Goal: Task Accomplishment & Management: Complete application form

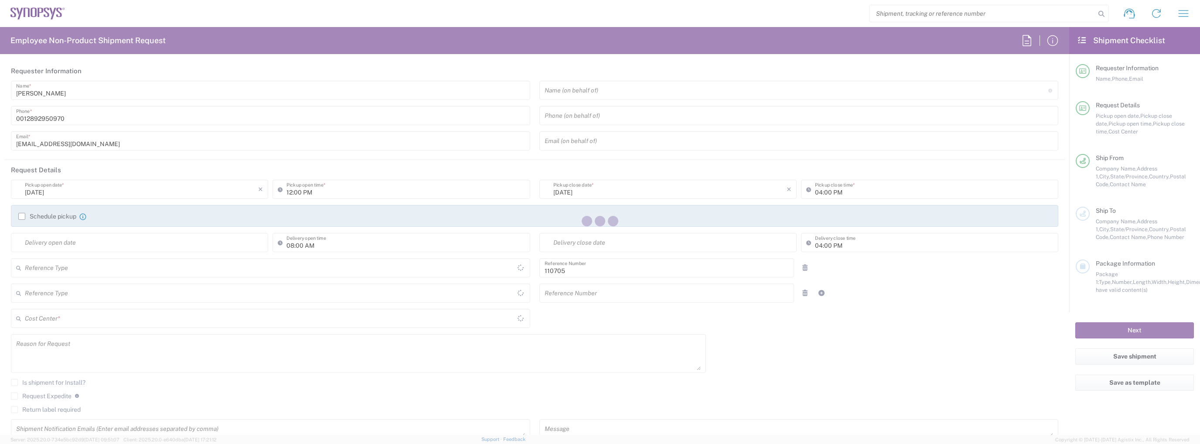
type input "Department"
type input "[GEOGRAPHIC_DATA]"
type input "CA02, CIO, IT ESS21 110705"
type input "Delivered at Place"
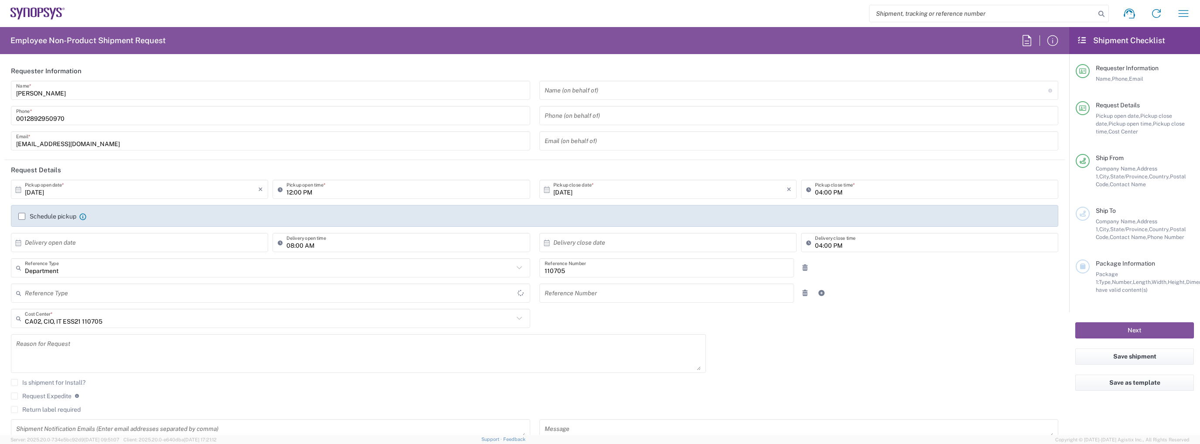
type input "[GEOGRAPHIC_DATA]"
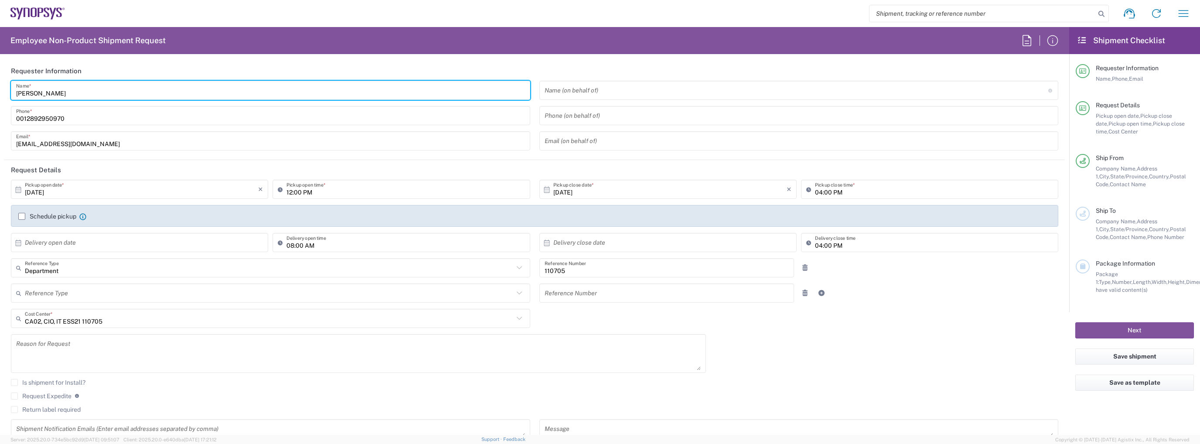
click at [74, 93] on input "[PERSON_NAME]" at bounding box center [270, 90] width 509 height 15
type input "[GEOGRAPHIC_DATA] CA06"
type input "IT Returns [GEOGRAPHIC_DATA]"
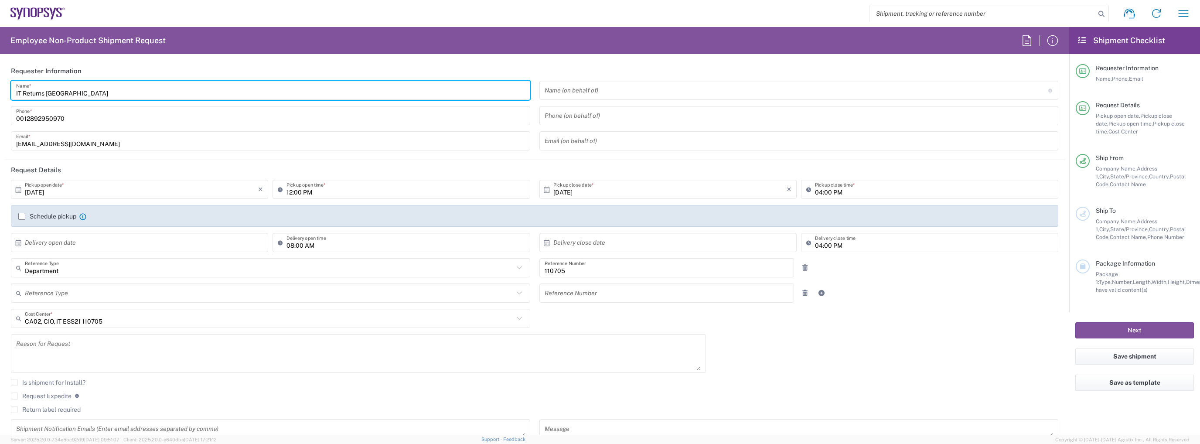
click at [75, 146] on input "[EMAIL_ADDRESS][DOMAIN_NAME]" at bounding box center [270, 140] width 509 height 15
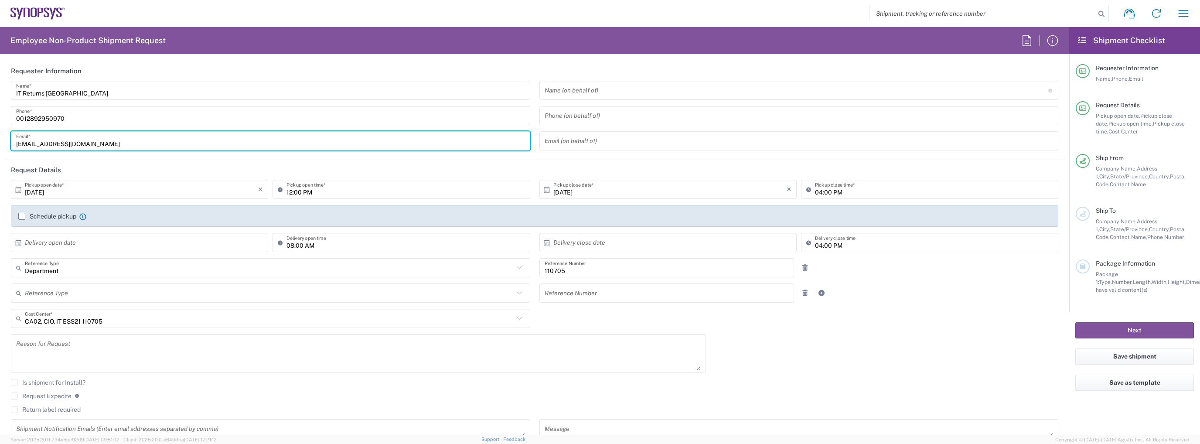
click at [75, 146] on input "[EMAIL_ADDRESS][DOMAIN_NAME]" at bounding box center [270, 140] width 509 height 15
type input "[EMAIL_ADDRESS][DOMAIN_NAME]"
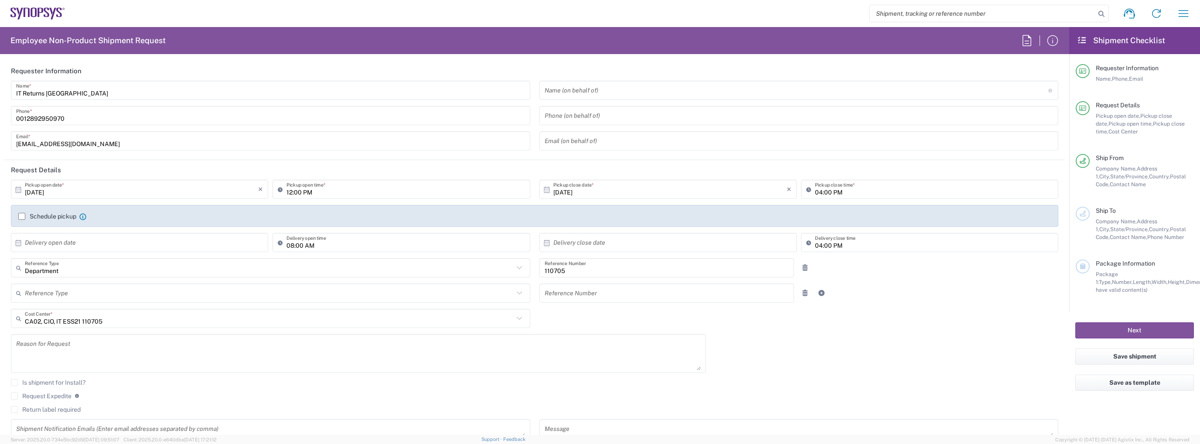
click at [48, 214] on label "Schedule pickup" at bounding box center [47, 216] width 58 height 7
click at [22, 216] on input "Schedule pickup" at bounding box center [22, 216] width 0 height 0
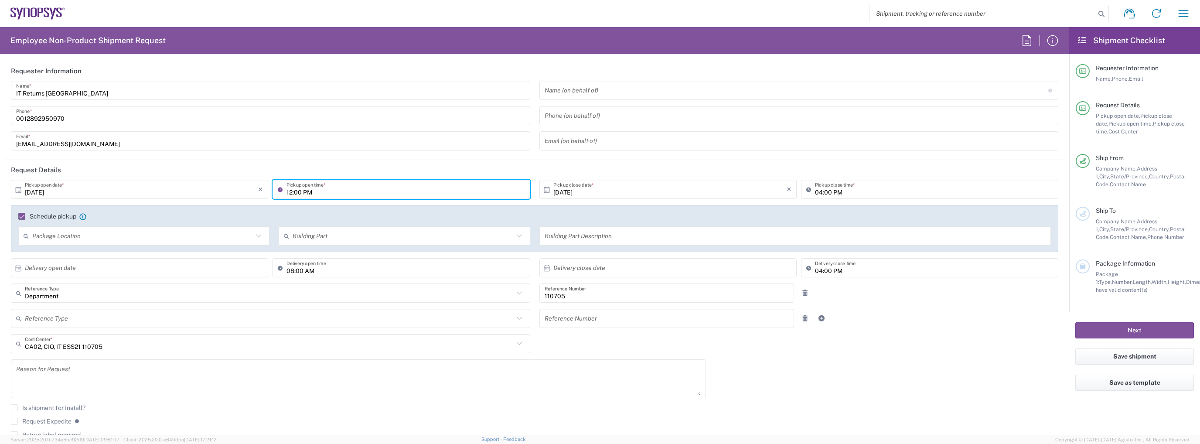
click at [290, 190] on input "12:00 PM" at bounding box center [405, 189] width 238 height 15
click at [296, 188] on input "02:00 PM" at bounding box center [405, 189] width 238 height 15
type input "02:30 PM"
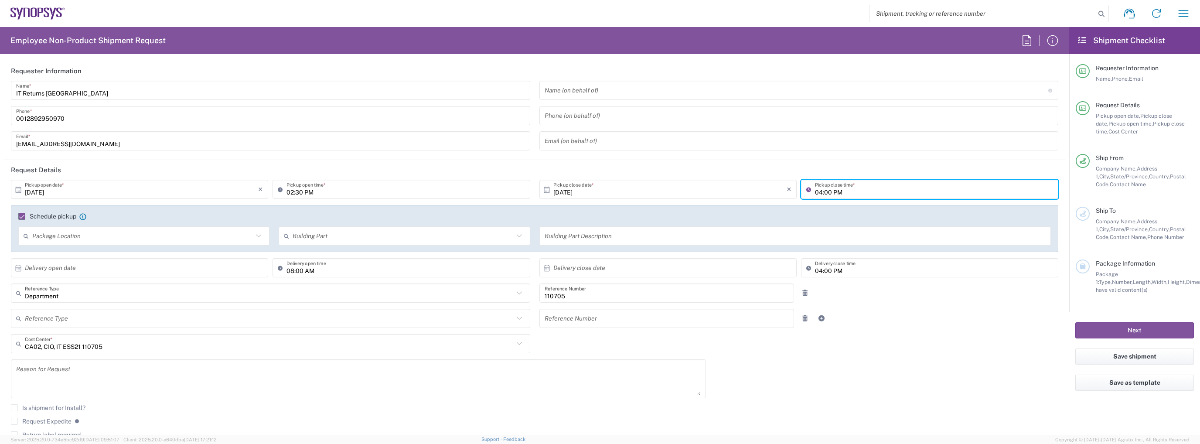
click at [815, 192] on input "04:00 PM" at bounding box center [934, 189] width 238 height 15
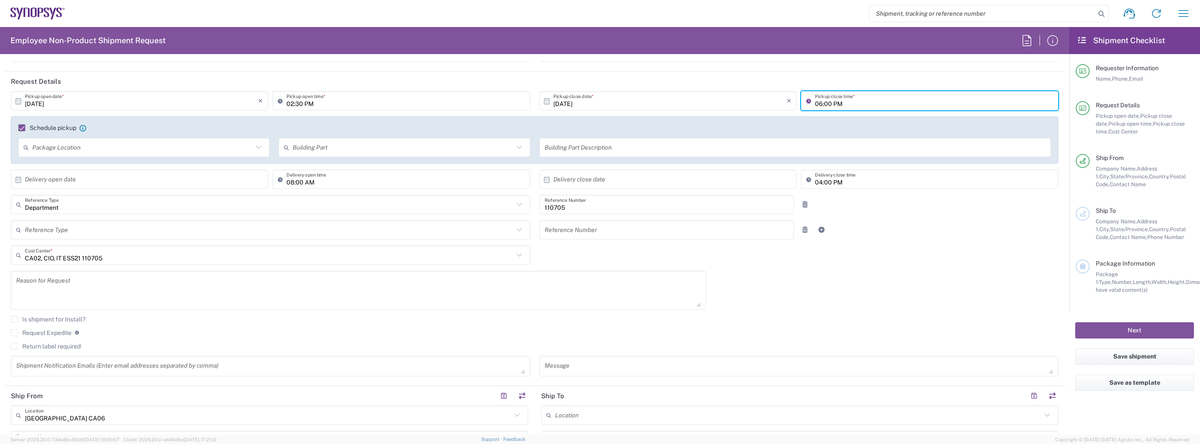
scroll to position [87, 0]
type input "06:00 PM"
click at [98, 136] on div "Schedule pickup When scheduling a pickup please be sure to meet the following c…" at bounding box center [534, 132] width 1041 height 14
click at [98, 139] on div "Package Location" at bounding box center [143, 148] width 251 height 19
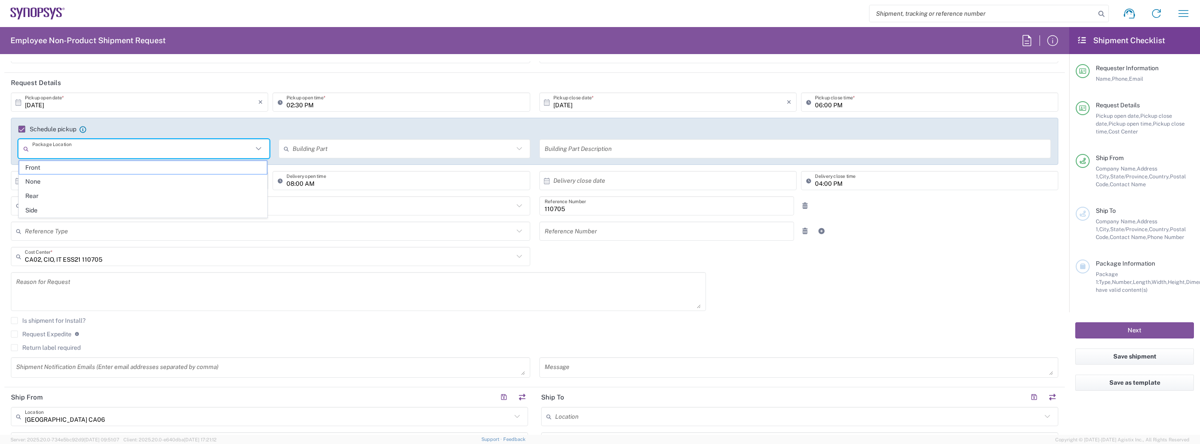
click at [99, 142] on input "text" at bounding box center [142, 148] width 221 height 15
click at [77, 170] on span "Front" at bounding box center [143, 168] width 248 height 14
type input "Front"
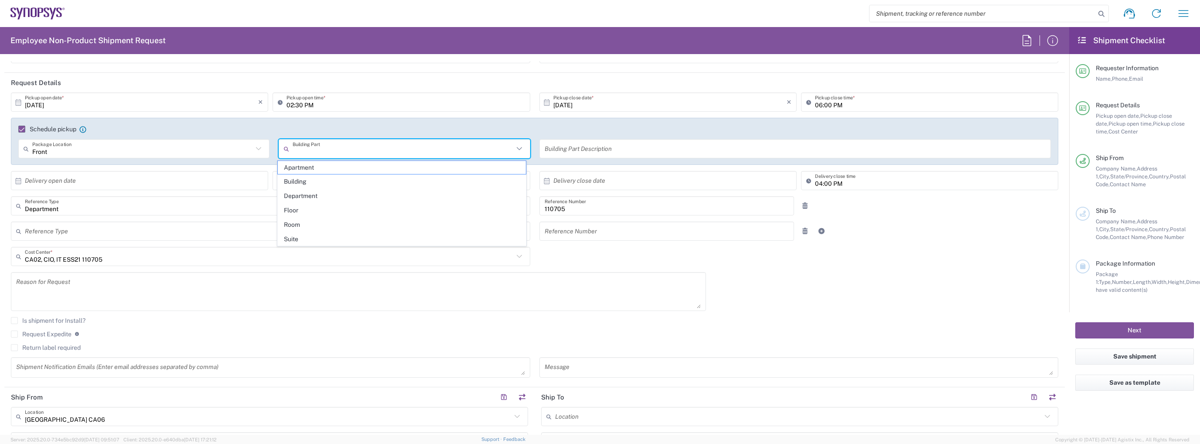
click at [360, 153] on input "text" at bounding box center [403, 148] width 221 height 15
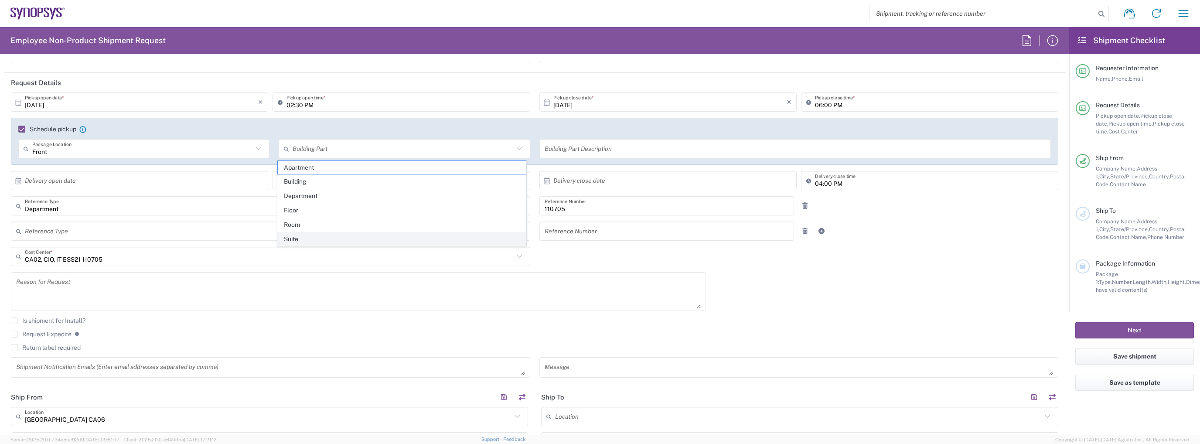
click at [323, 232] on span "Suite" at bounding box center [402, 239] width 248 height 14
type input "Suite"
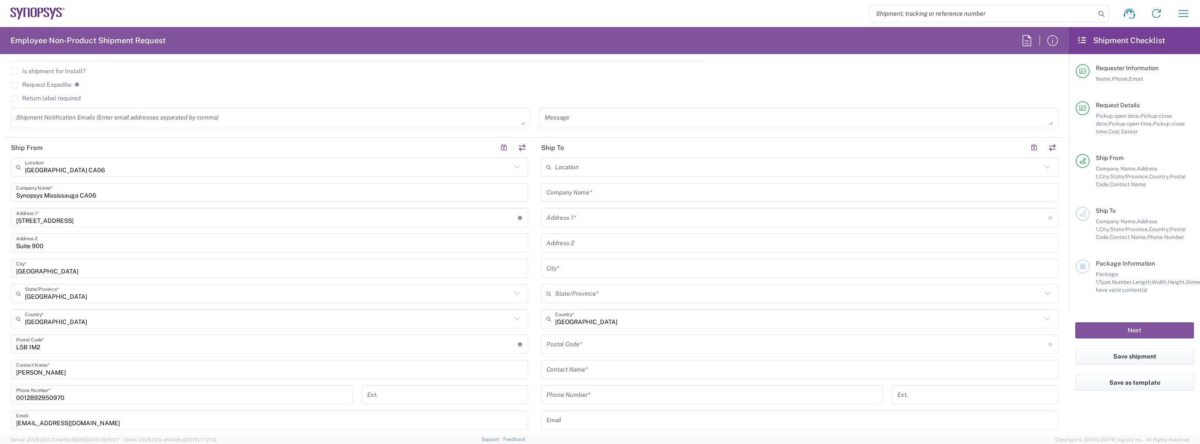
scroll to position [349, 0]
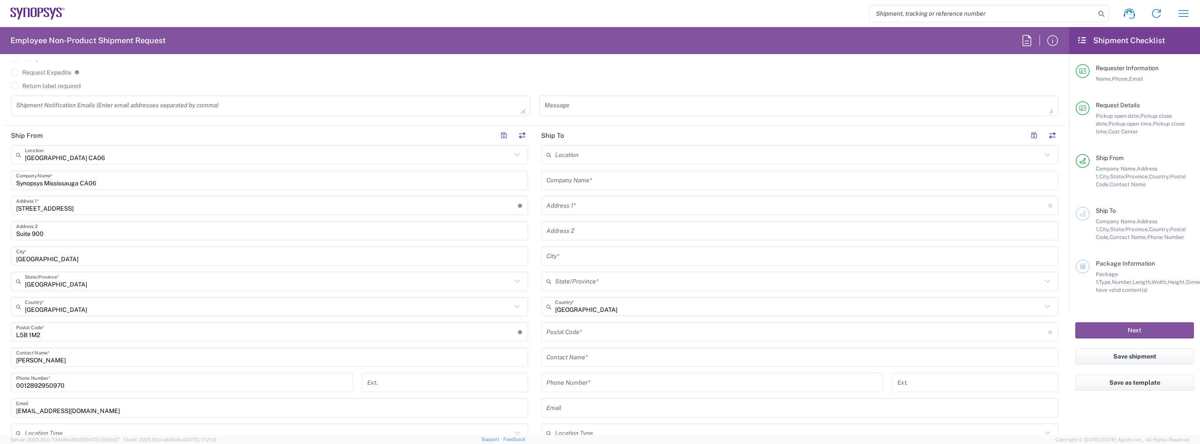
click at [602, 178] on input "text" at bounding box center [799, 180] width 507 height 15
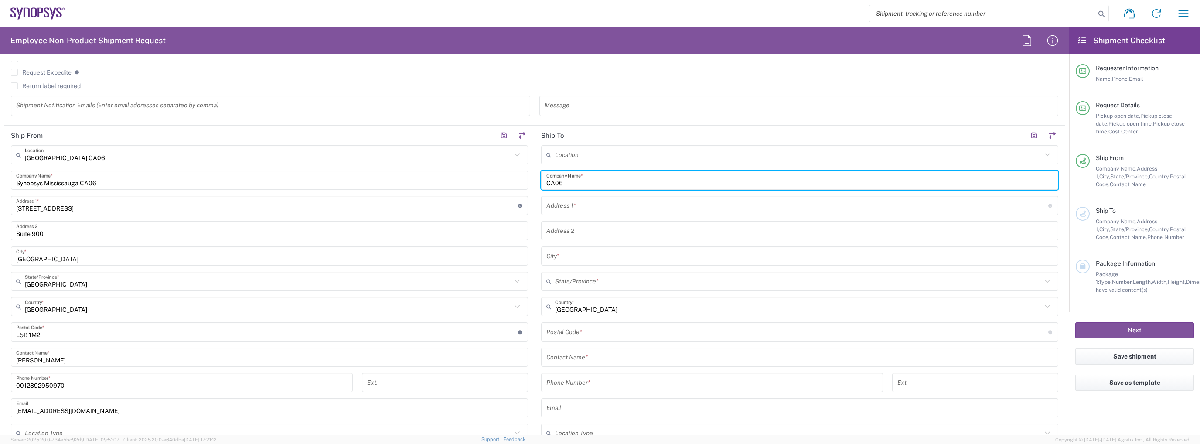
type input "CA06"
click at [599, 153] on input "text" at bounding box center [798, 154] width 486 height 15
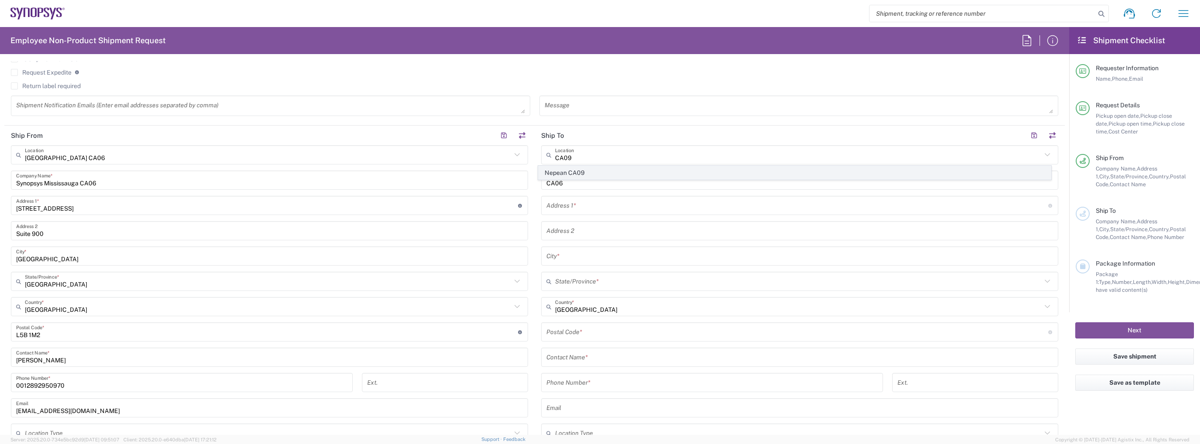
click at [625, 170] on span "Nepean CA09" at bounding box center [794, 173] width 512 height 14
type input "Nepean CA09"
type input "Synopsys Nepean CA09"
type input "One Antares Drive"
type input "Suite 300"
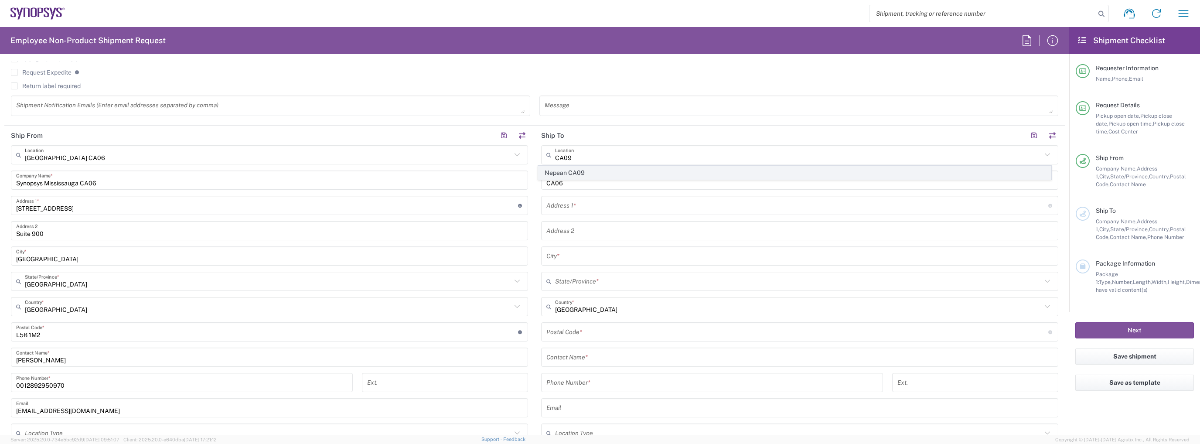
type input "[GEOGRAPHIC_DATA]"
type input "K2E 8C4"
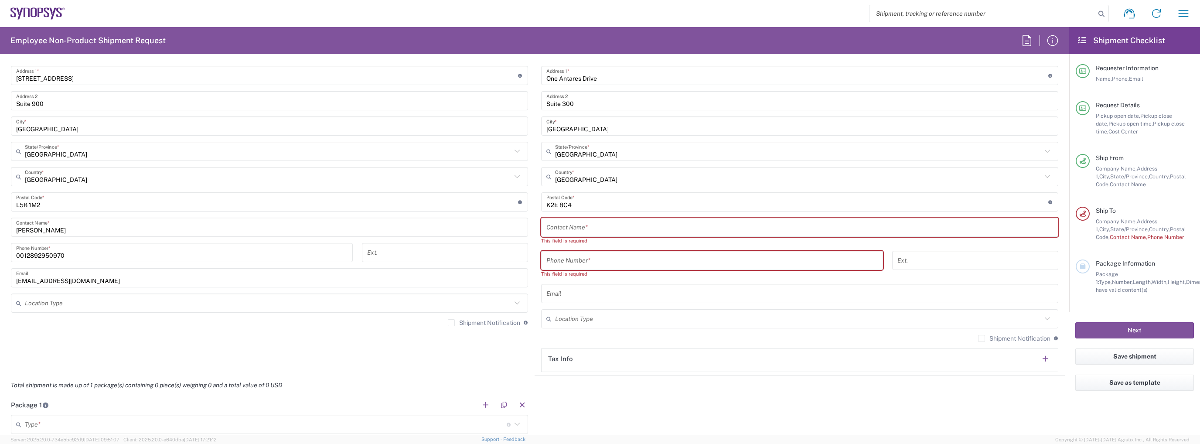
scroll to position [480, 0]
click at [616, 228] on input "text" at bounding box center [799, 226] width 507 height 15
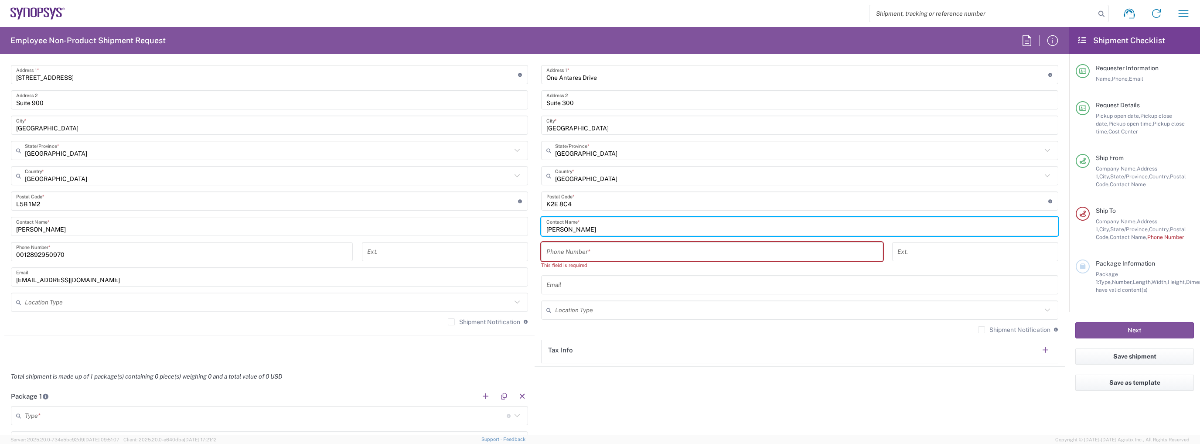
type input "[PERSON_NAME]"
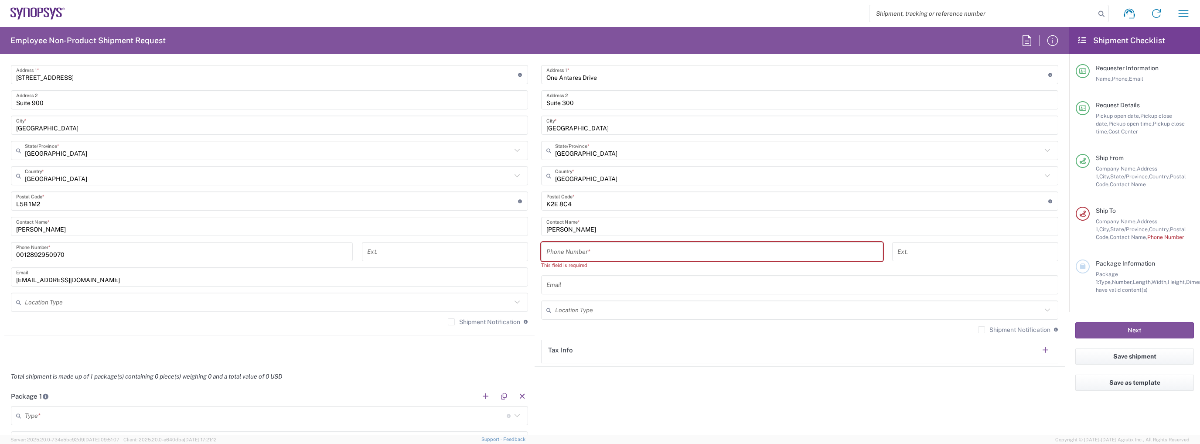
drag, startPoint x: 221, startPoint y: 335, endPoint x: 228, endPoint y: 329, distance: 9.9
click at [220, 336] on agx-shipment-stop-widget "Ship From [GEOGRAPHIC_DATA] [GEOGRAPHIC_DATA] Location [GEOGRAPHIC_DATA] Agrate…" at bounding box center [269, 181] width 530 height 372
click at [591, 280] on input "text" at bounding box center [799, 284] width 507 height 15
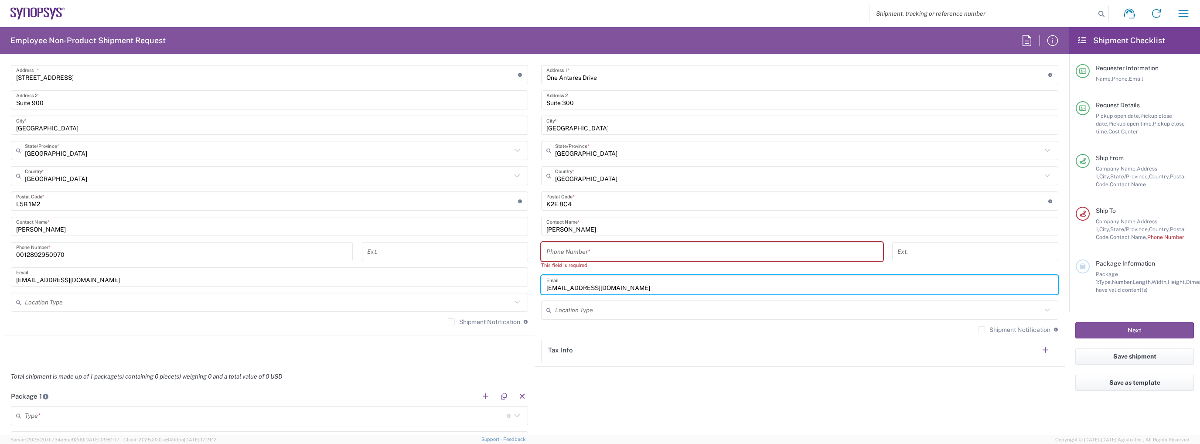
type input "[EMAIL_ADDRESS][DOMAIN_NAME]"
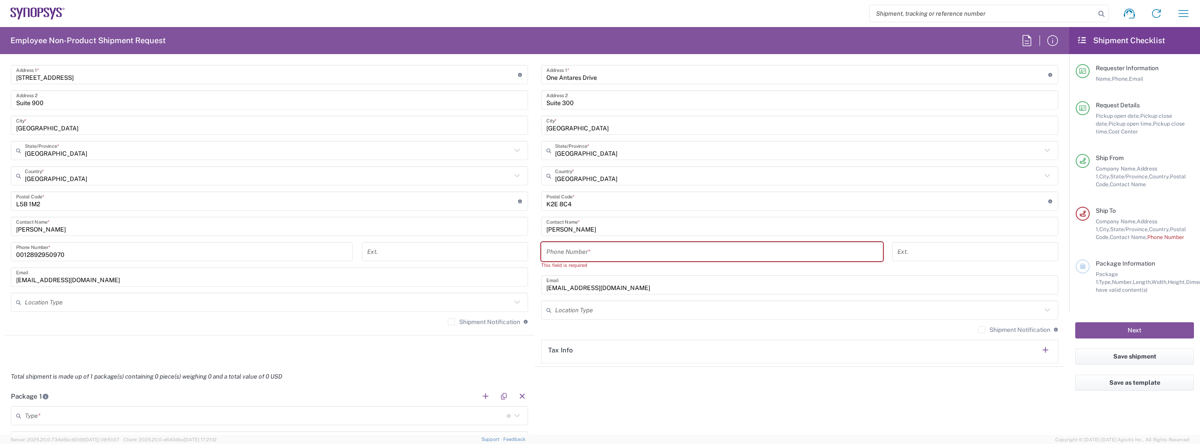
drag, startPoint x: 209, startPoint y: 376, endPoint x: 214, endPoint y: 376, distance: 4.8
click at [209, 376] on em "Total shipment is made up of 1 package(s) containing 0 piece(s) weighing 0 and …" at bounding box center [146, 376] width 284 height 7
click at [612, 252] on input "tel" at bounding box center [711, 251] width 331 height 15
paste input "RITM0389978"
type input "RITM0389978"
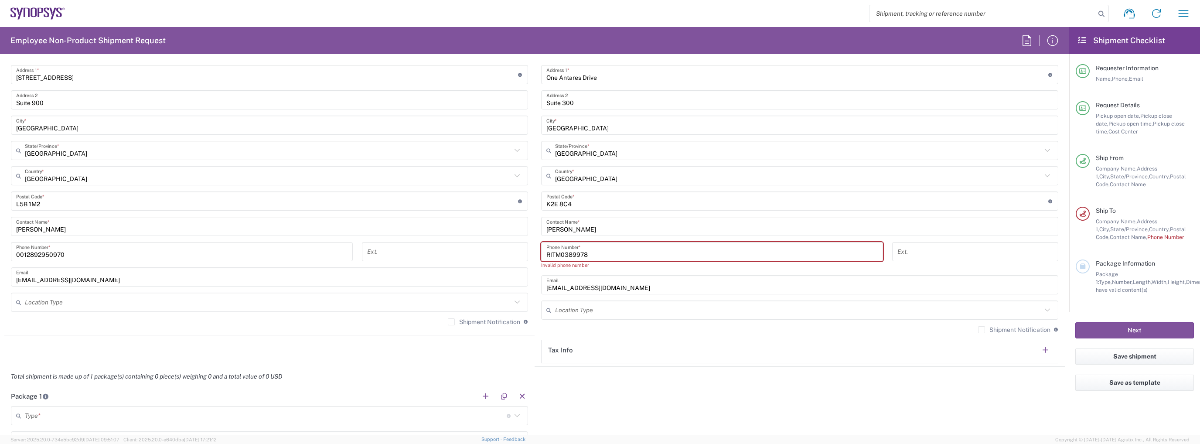
click at [586, 252] on input "RITM0389978" at bounding box center [711, 251] width 331 height 15
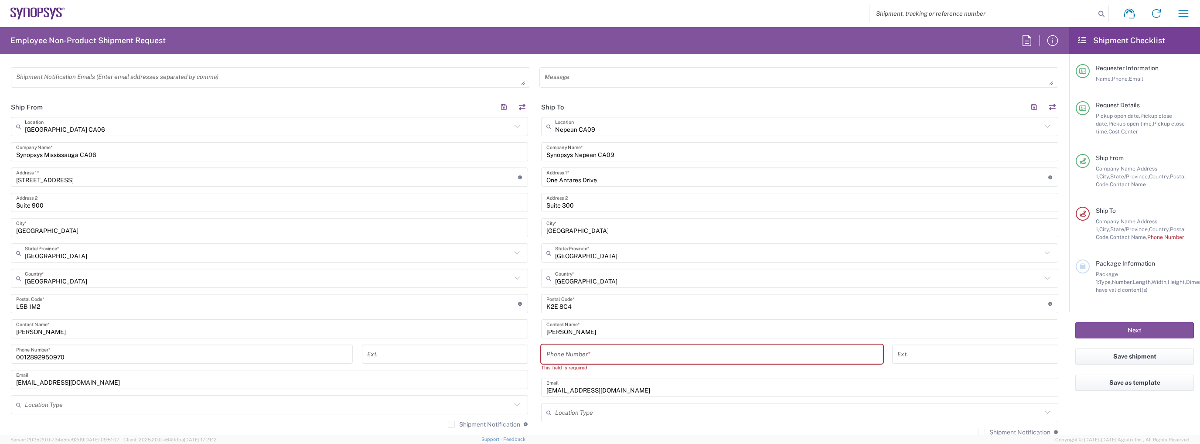
scroll to position [392, 0]
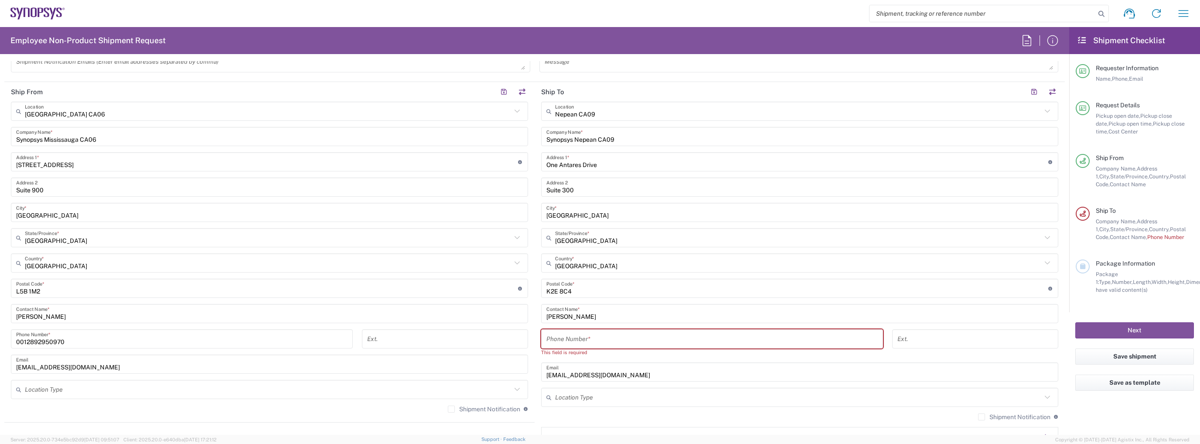
drag, startPoint x: 555, startPoint y: 340, endPoint x: 560, endPoint y: 339, distance: 5.4
click at [555, 340] on input "tel" at bounding box center [711, 338] width 331 height 15
paste input "RITM0389978"
type input "RITM0389978"
click at [594, 340] on input "RITM0389978" at bounding box center [711, 338] width 331 height 15
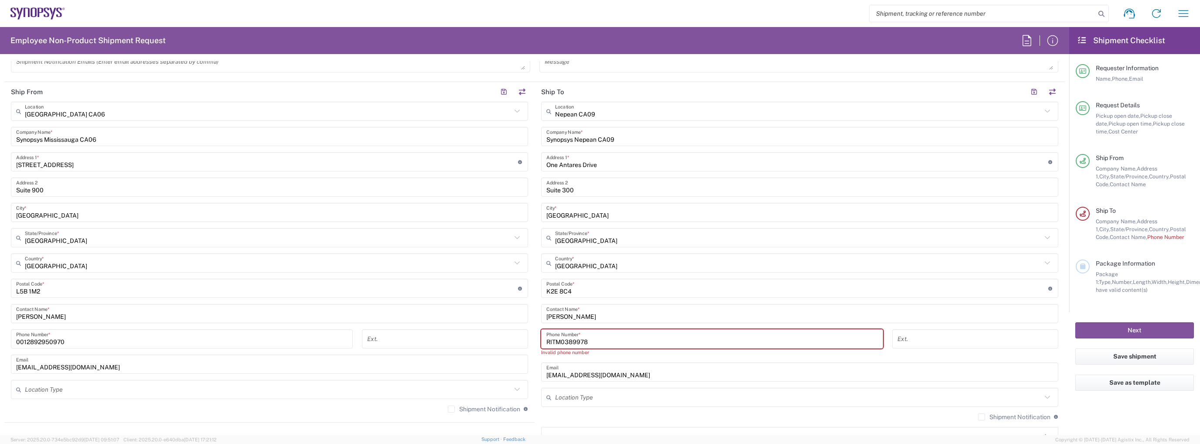
click at [594, 340] on input "RITM0389978" at bounding box center [711, 338] width 331 height 15
click at [686, 337] on input "tel" at bounding box center [711, 338] width 331 height 15
paste input "[PHONE_NUMBER]"
drag, startPoint x: 547, startPoint y: 340, endPoint x: 538, endPoint y: 340, distance: 8.7
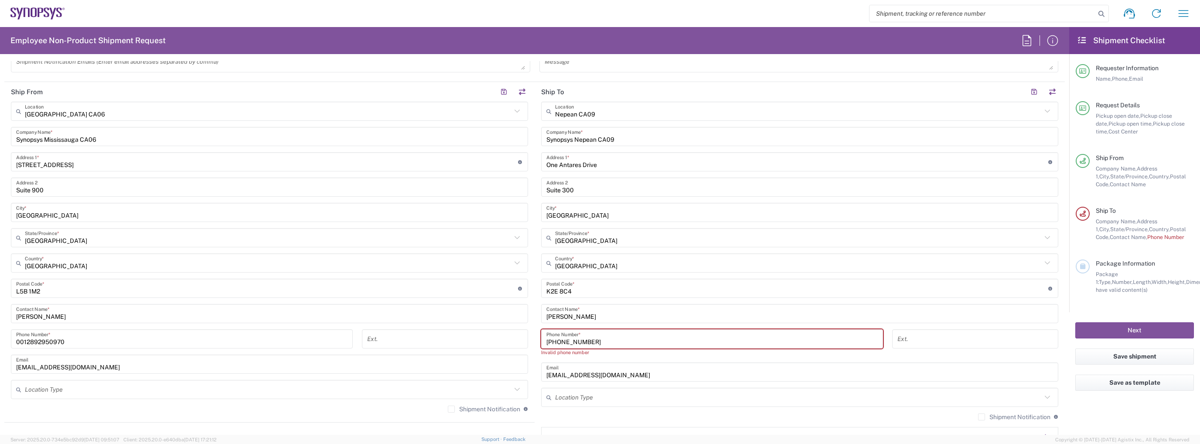
click at [541, 340] on div "[PHONE_NUMBER] Phone Number *" at bounding box center [712, 338] width 342 height 19
click at [563, 340] on input "00161.3.7100.706" at bounding box center [711, 338] width 331 height 15
click at [566, 339] on input "001613.7100.706" at bounding box center [711, 338] width 331 height 15
click at [578, 342] on input "0016137100.706" at bounding box center [711, 338] width 331 height 15
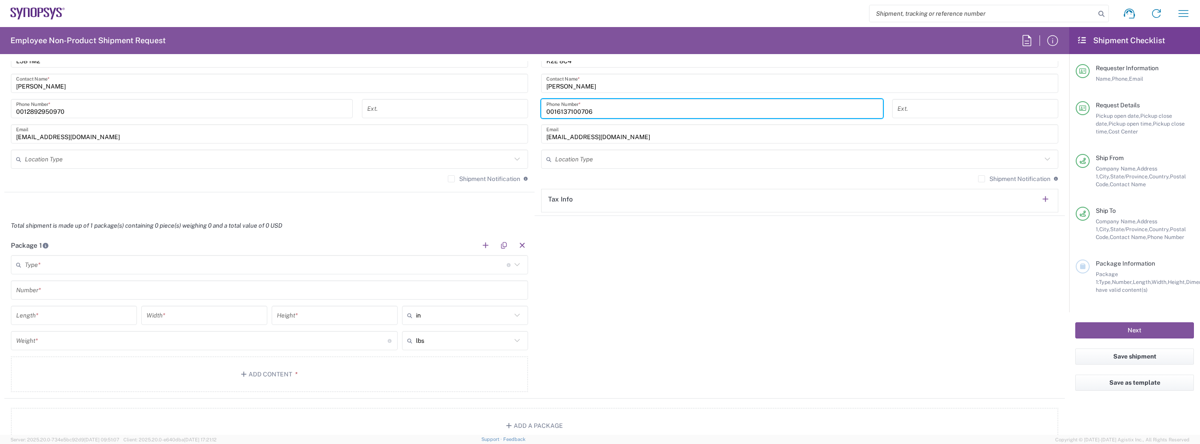
scroll to position [654, 0]
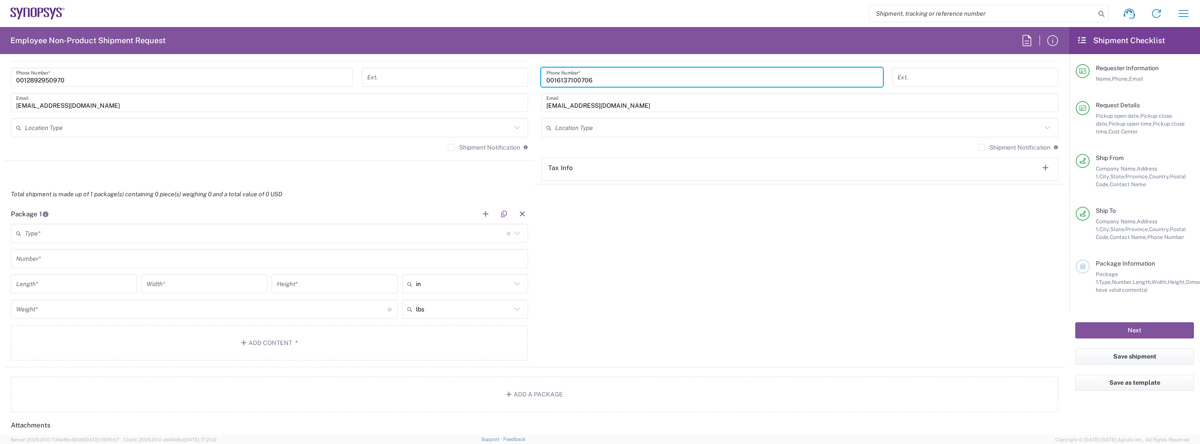
type input "0016137100706"
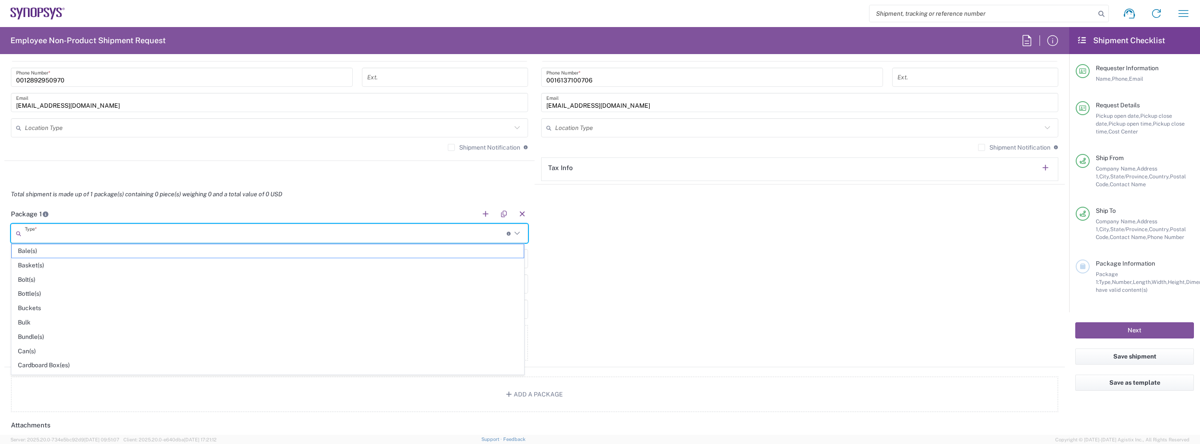
click at [284, 227] on input "text" at bounding box center [266, 233] width 482 height 15
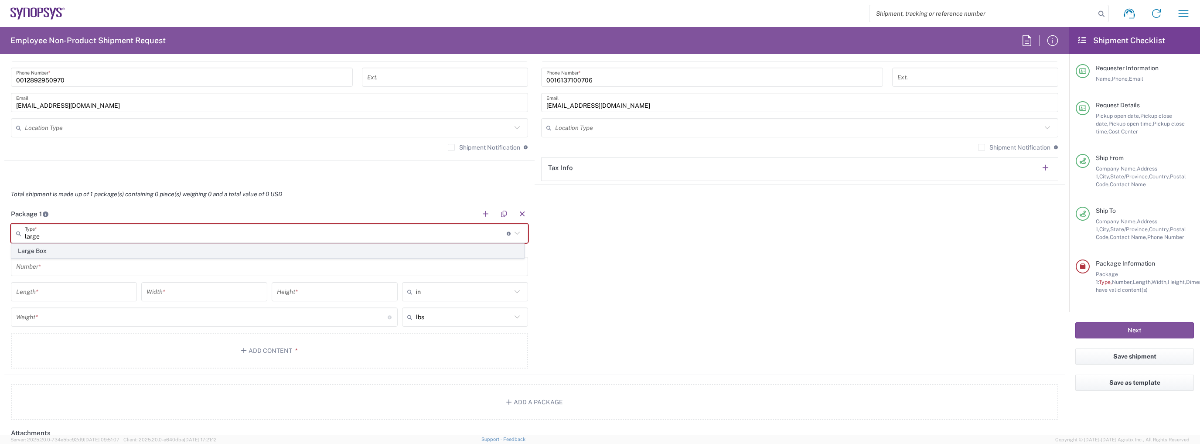
click at [262, 250] on span "Large Box" at bounding box center [268, 251] width 512 height 14
type input "Large Box"
type input "17.5"
type input "12.5"
type input "3"
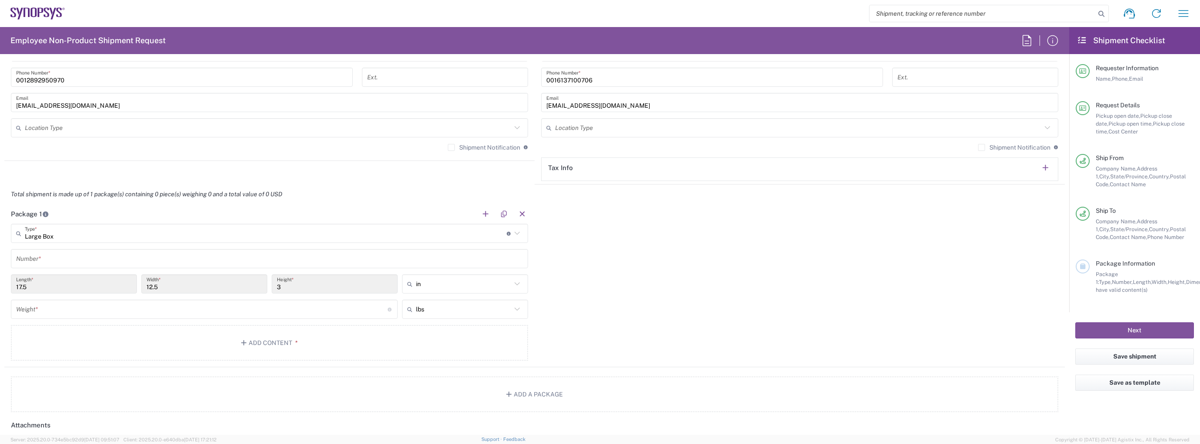
click at [164, 257] on input "text" at bounding box center [269, 258] width 507 height 15
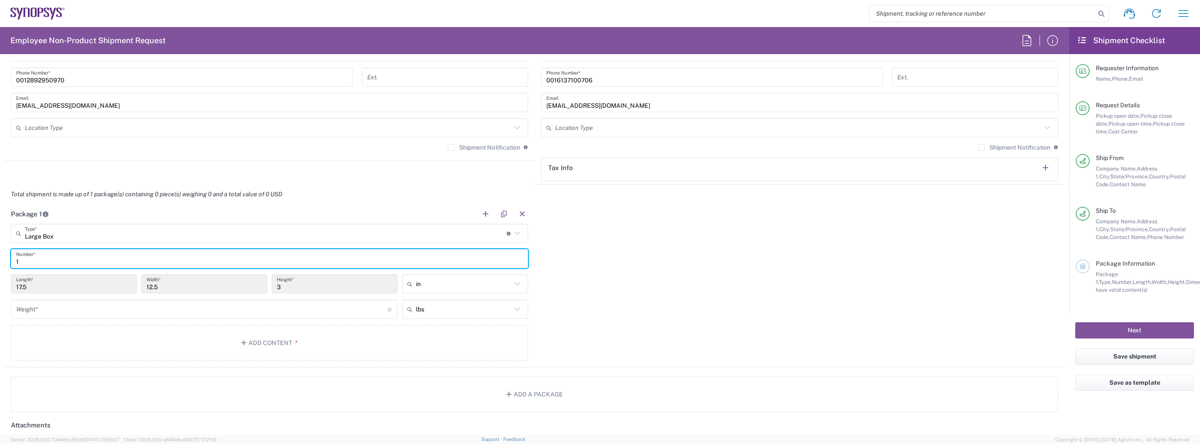
type input "1"
click at [130, 316] on div "Weight * Total weight of package(s) in pounds or kilograms" at bounding box center [204, 308] width 387 height 19
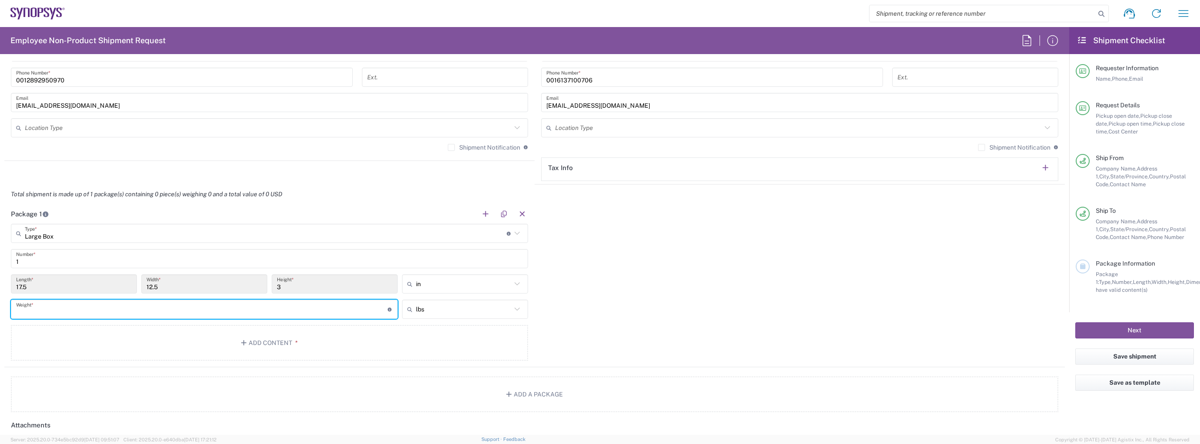
click at [130, 314] on input "number" at bounding box center [201, 309] width 371 height 15
type input "8"
click at [143, 339] on button "Add Content *" at bounding box center [269, 343] width 517 height 36
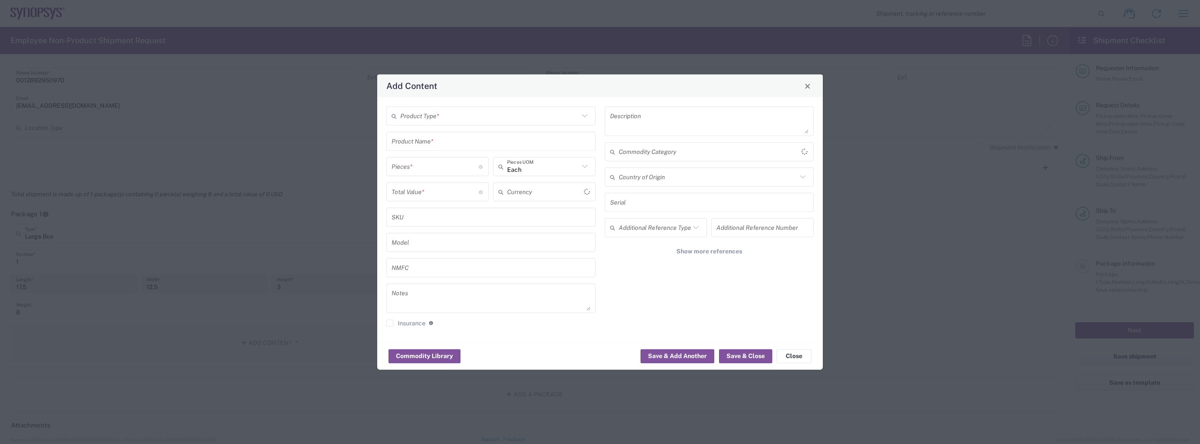
type input "US Dollar"
click at [457, 119] on input "text" at bounding box center [489, 115] width 179 height 15
click at [456, 150] on span "General Commodity" at bounding box center [490, 150] width 207 height 14
type input "General Commodity"
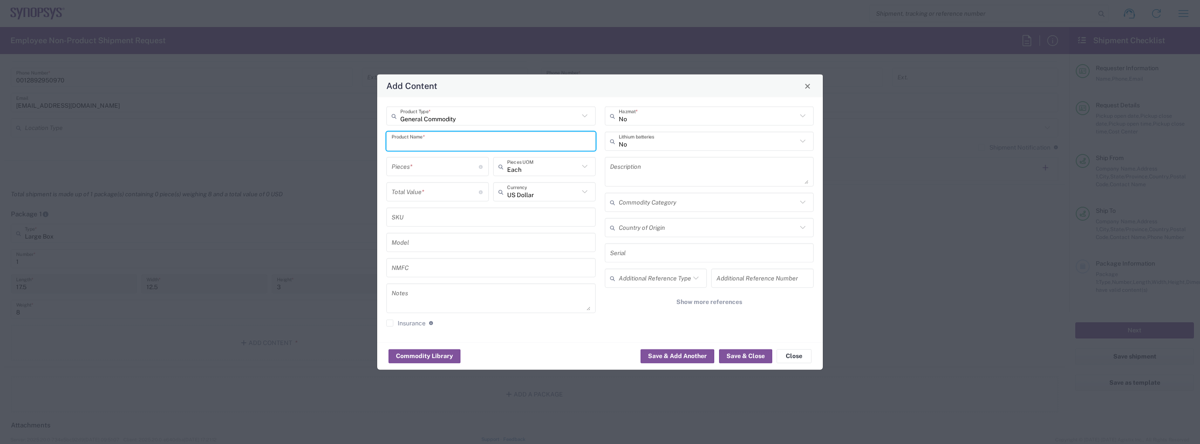
click at [446, 136] on input "text" at bounding box center [490, 140] width 199 height 15
click at [448, 204] on div "Macbook Air" at bounding box center [490, 206] width 207 height 15
type input "Macbook Air"
type textarea "LAPTOP COMPUTER"
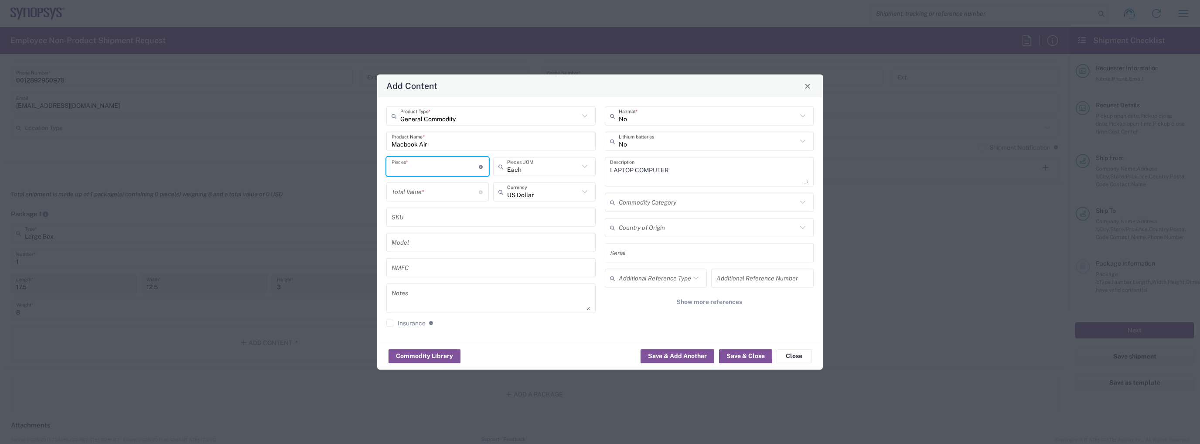
click at [449, 170] on input "number" at bounding box center [434, 166] width 87 height 15
type input "1"
click at [452, 188] on input "number" at bounding box center [434, 191] width 87 height 15
type input "1400"
click at [687, 138] on input "text" at bounding box center [708, 140] width 179 height 15
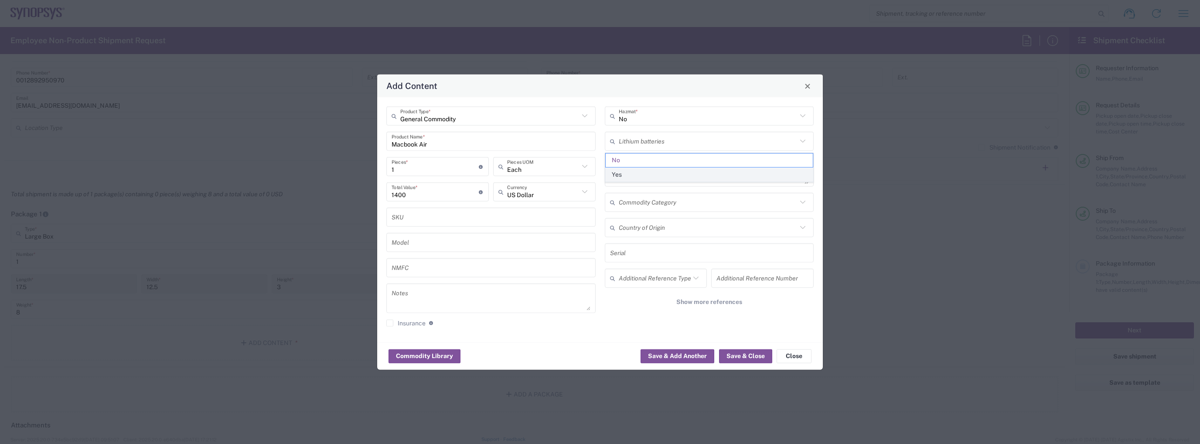
click at [667, 171] on span "Yes" at bounding box center [708, 175] width 207 height 14
type input "Yes"
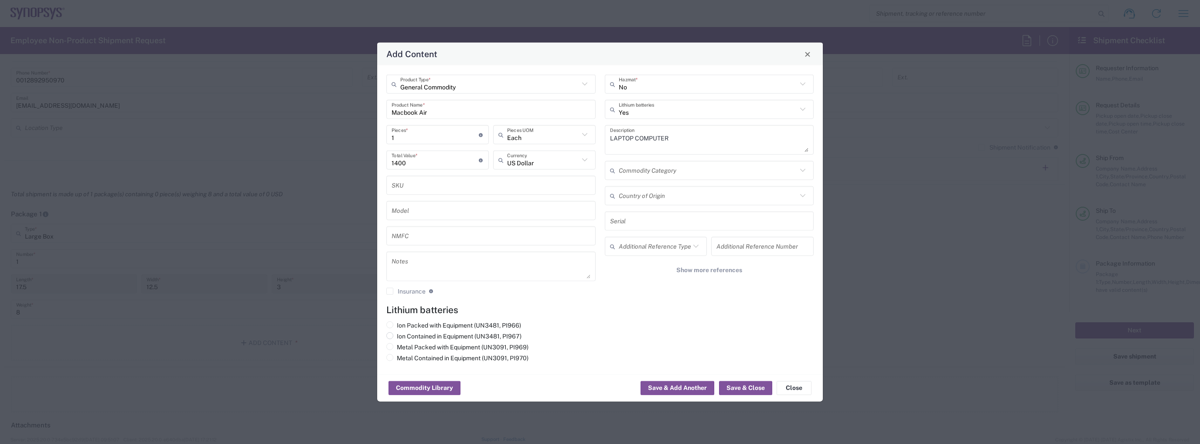
click at [445, 337] on label "Ion Contained in Equipment (UN3481, PI967)" at bounding box center [453, 336] width 135 height 8
click at [402, 337] on input "Ion Contained in Equipment (UN3481, PI967)" at bounding box center [400, 335] width 6 height 6
radio input "true"
drag, startPoint x: 692, startPoint y: 391, endPoint x: 716, endPoint y: 346, distance: 51.3
click at [716, 346] on agx-package-content-widget "General Commodity Product Type * Macbook Air Product Name * 1 Pieces * Number o…" at bounding box center [600, 233] width 446 height 336
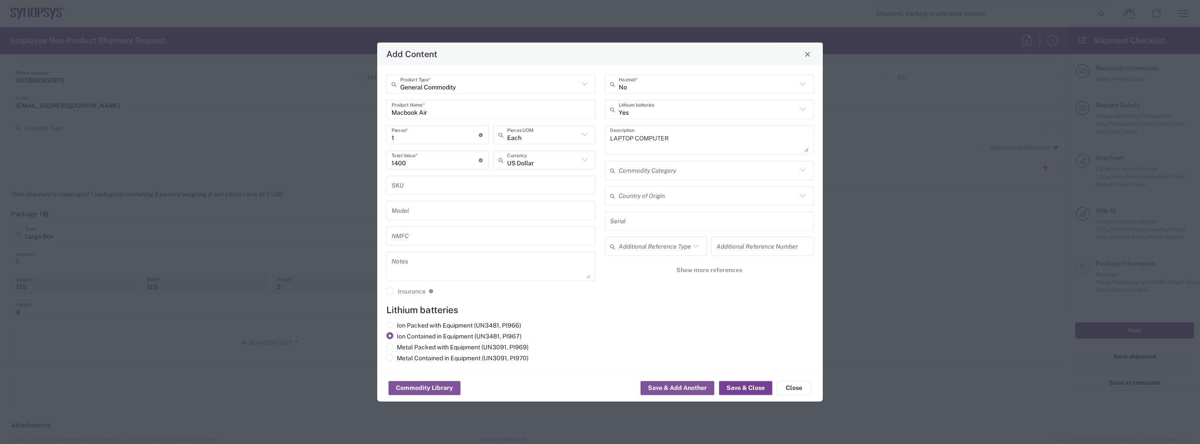
click at [733, 386] on button "Save & Close" at bounding box center [745, 388] width 53 height 14
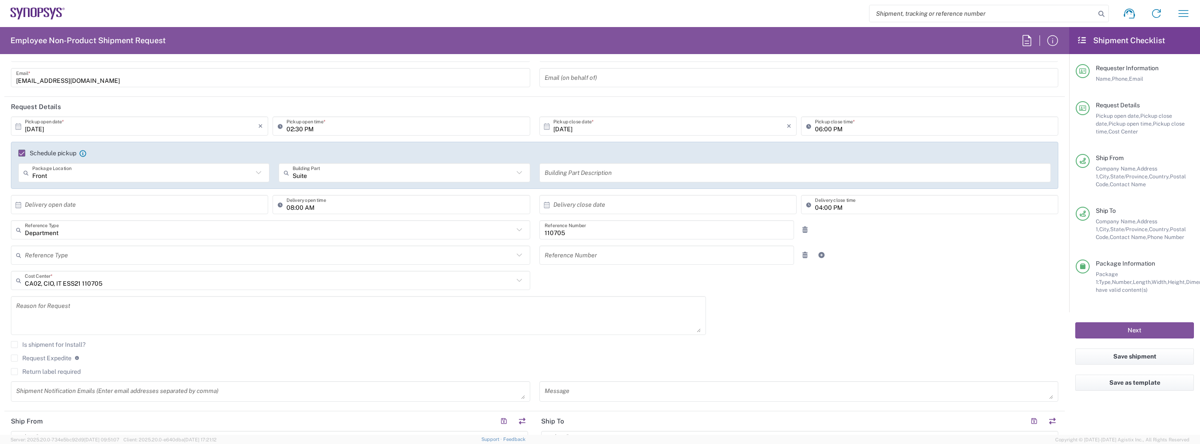
scroll to position [0, 0]
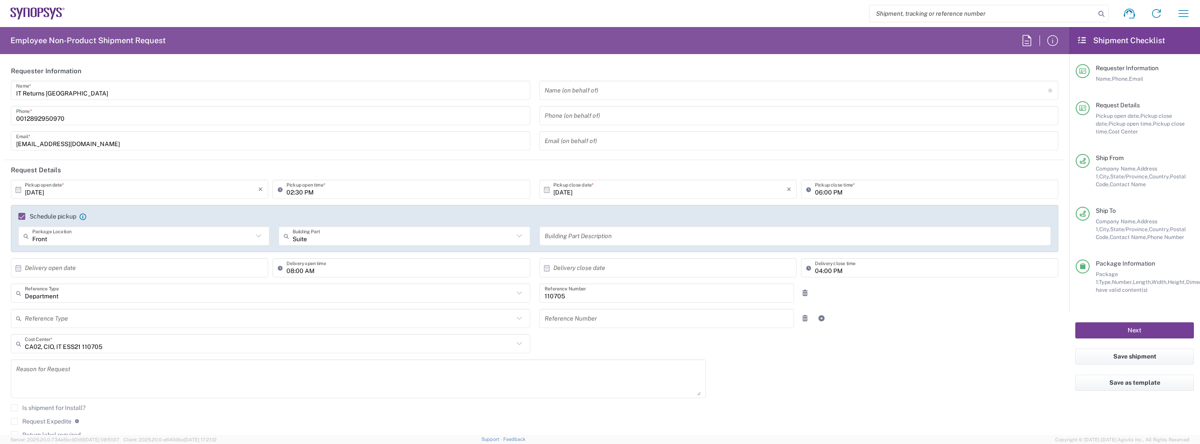
click at [1091, 327] on button "Next" at bounding box center [1134, 330] width 119 height 16
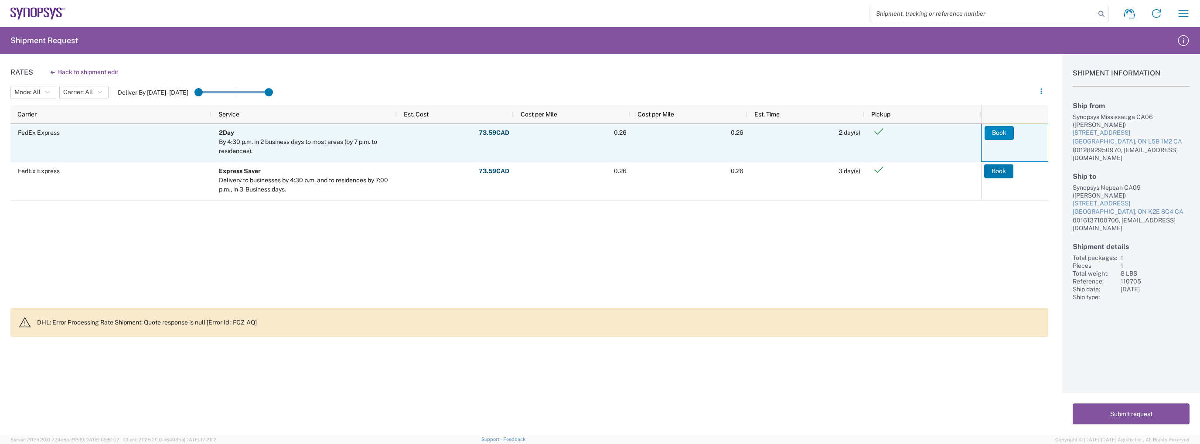
click at [987, 133] on button "Book" at bounding box center [998, 133] width 29 height 14
